Goal: Information Seeking & Learning: Understand process/instructions

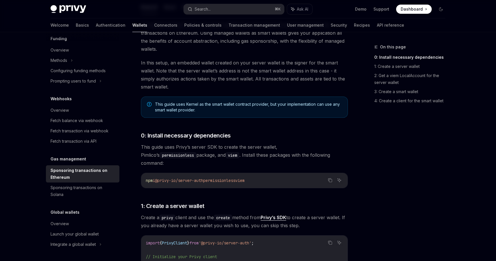
scroll to position [103, 0]
drag, startPoint x: 211, startPoint y: 174, endPoint x: 159, endPoint y: 172, distance: 51.7
click at [159, 179] on span "npm i @privy-io/server-auth permissionless viem" at bounding box center [195, 181] width 99 height 5
copy span "@privy-io/server-auth"
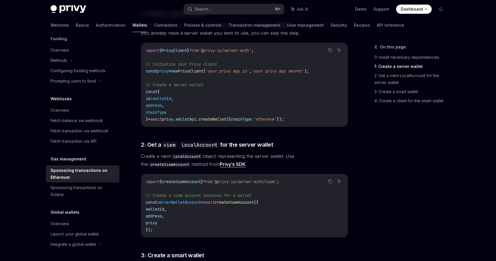
scroll to position [322, 0]
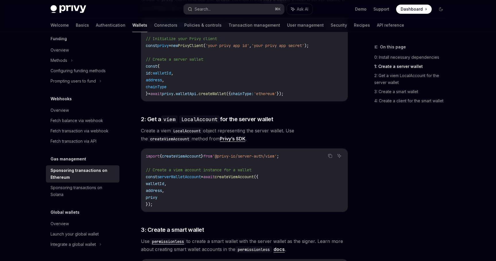
click at [196, 154] on span "createViemAccount" at bounding box center [181, 156] width 39 height 5
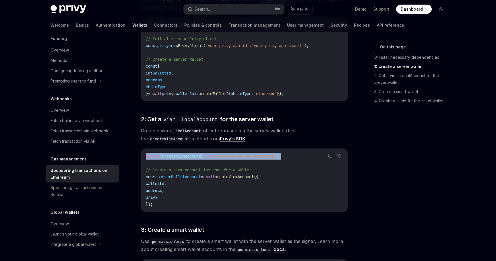
click at [196, 154] on span "createViemAccount" at bounding box center [181, 156] width 39 height 5
copy code "import { createViemAccount } from '@privy-io/server-auth/viem' ;"
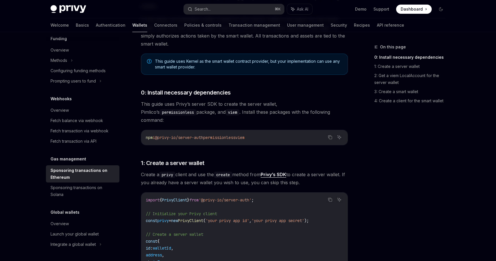
scroll to position [145, 0]
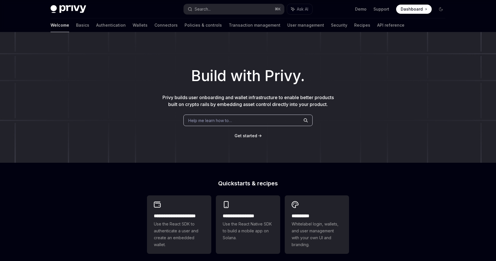
click at [271, 122] on div "Help me learn how to…" at bounding box center [247, 120] width 129 height 11
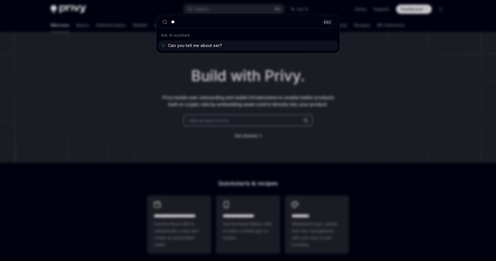
type input "*"
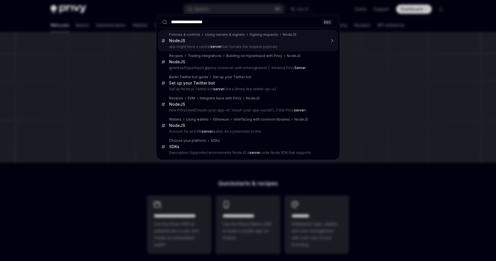
type input "**********"
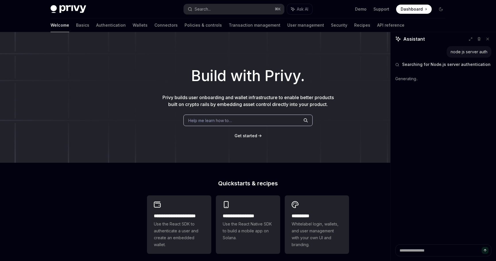
click at [233, 121] on div "Help me learn how to…" at bounding box center [247, 120] width 129 height 11
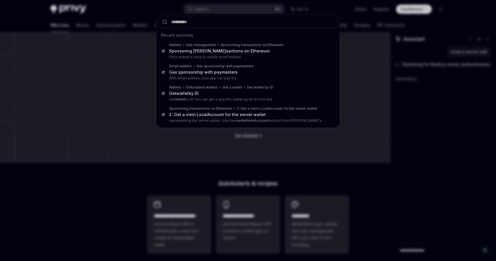
click at [367, 153] on div "Recent searches Wallets Gas management Sponsoring transactions on Ethereum Spon…" at bounding box center [248, 130] width 496 height 261
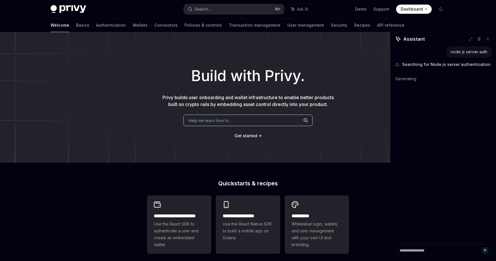
type textarea "*"
click at [252, 118] on div "Help me learn how to…" at bounding box center [247, 120] width 129 height 11
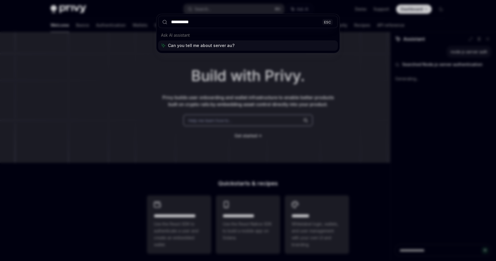
type input "**********"
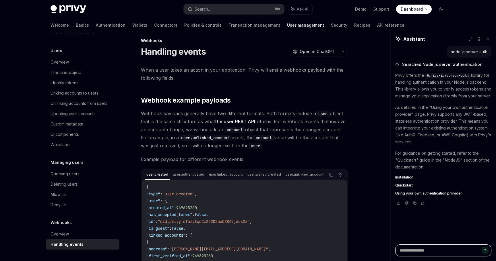
scroll to position [7, 0]
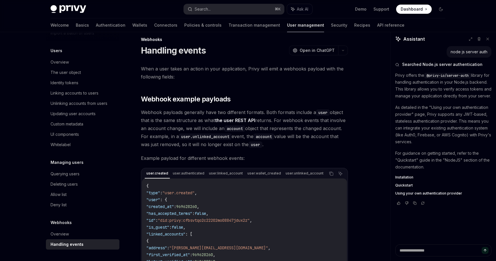
click at [405, 180] on span "Installation" at bounding box center [404, 177] width 18 height 5
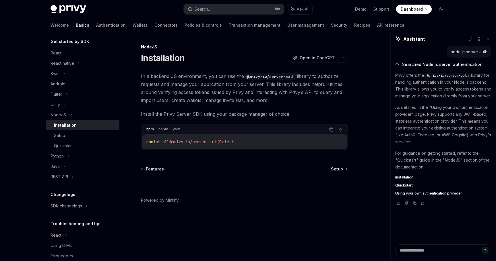
click at [406, 188] on span "Quickstart" at bounding box center [403, 185] width 17 height 5
type textarea "*"
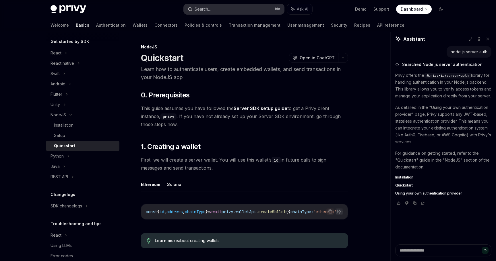
click at [244, 4] on button "Search... ⌘ K" at bounding box center [234, 9] width 100 height 10
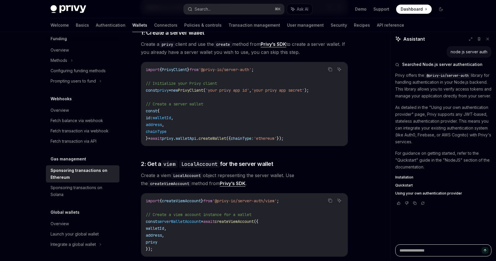
scroll to position [278, 0]
click at [402, 188] on span "Quickstart" at bounding box center [403, 185] width 17 height 5
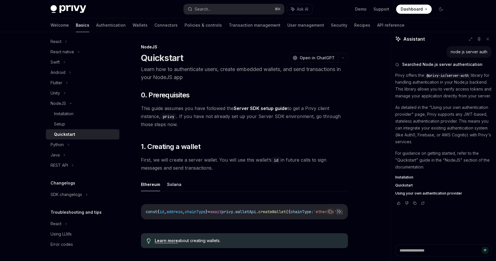
type textarea "*"
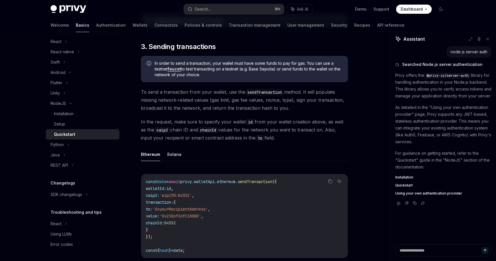
scroll to position [361, 0]
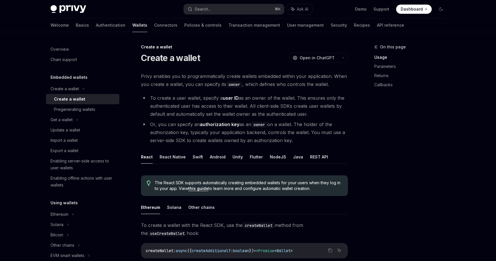
click at [252, 18] on div "Privy Docs home page Search... ⌘ K Ask AI Demo Support Dashboard Dashboard Sear…" at bounding box center [247, 9] width 395 height 18
click at [248, 7] on button "Search... ⌘ K" at bounding box center [234, 9] width 100 height 10
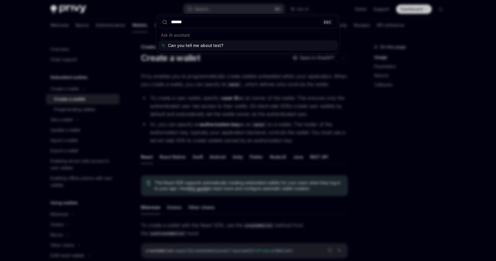
type input "*******"
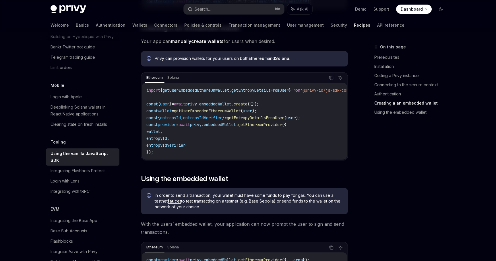
scroll to position [623, 0]
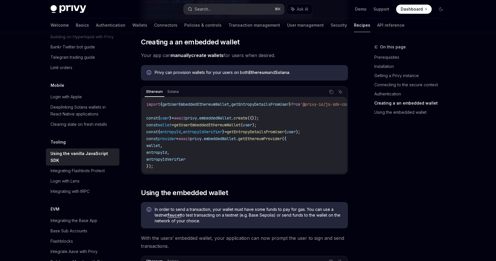
click at [238, 8] on button "Search... ⌘ K" at bounding box center [234, 9] width 100 height 10
type textarea "*"
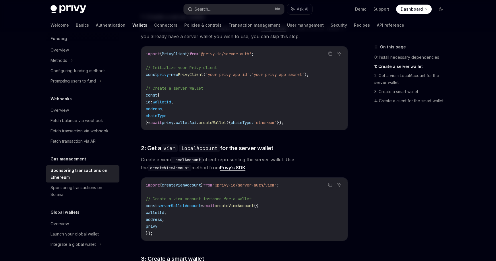
scroll to position [297, 0]
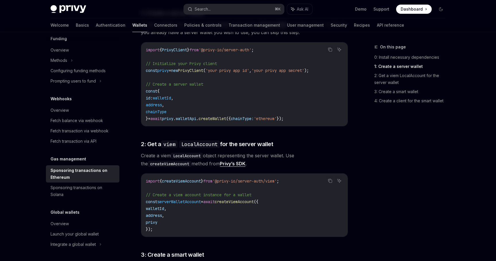
click at [189, 47] on span "}" at bounding box center [188, 49] width 2 height 5
copy code "import { PrivyClient } from '@privy-io/server-auth' ;"
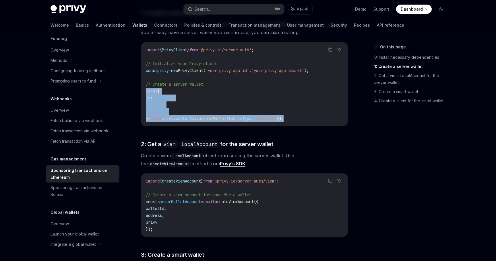
drag, startPoint x: 303, startPoint y: 112, endPoint x: 140, endPoint y: 85, distance: 165.7
click at [140, 85] on div "Gas management Sponsoring transactions on Ethereum OpenAI Open in ChatGPT OpenA…" at bounding box center [190, 228] width 317 height 965
copy code "const { id : walletId , address , chainType } = await privy . walletApi . creat…"
